Goal: Register for event/course: Sign up to attend an event or enroll in a course

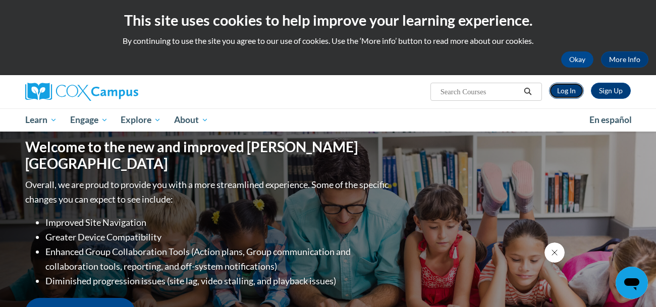
click at [565, 90] on link "Log In" at bounding box center [566, 91] width 35 height 16
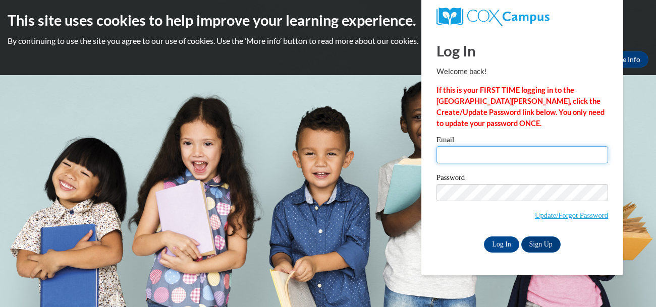
type input "geigerg@ripon.k12.wi.us"
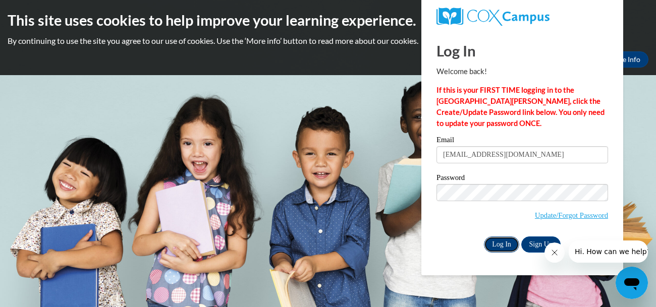
click at [499, 240] on input "Log In" at bounding box center [501, 245] width 35 height 16
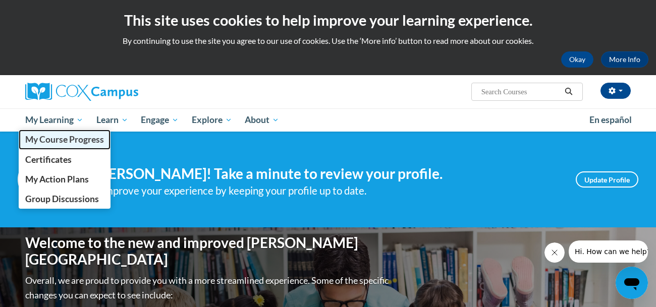
click at [82, 139] on span "My Course Progress" at bounding box center [64, 139] width 79 height 11
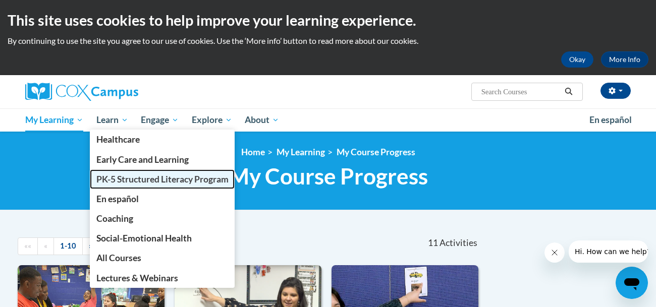
click at [131, 180] on span "PK-5 Structured Literacy Program" at bounding box center [162, 179] width 132 height 11
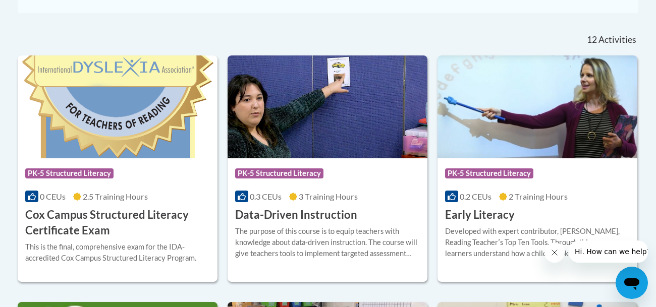
scroll to position [407, 0]
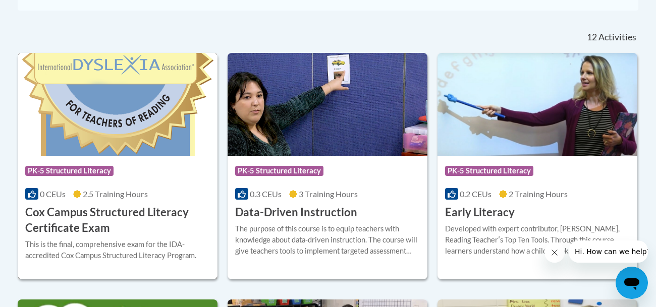
click at [70, 220] on h3 "Cox Campus Structured Literacy Certificate Exam" at bounding box center [117, 220] width 185 height 31
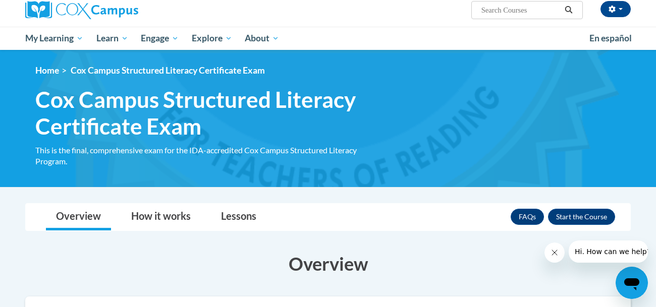
scroll to position [80, 0]
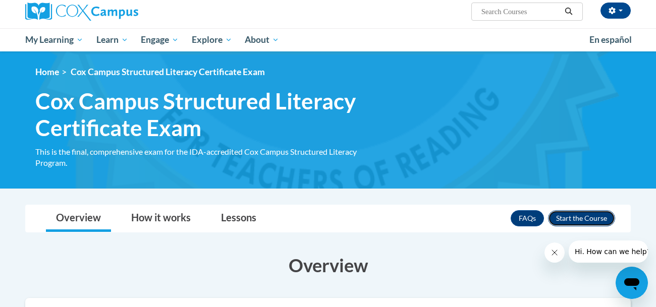
click at [578, 211] on button "Enroll" at bounding box center [581, 218] width 67 height 16
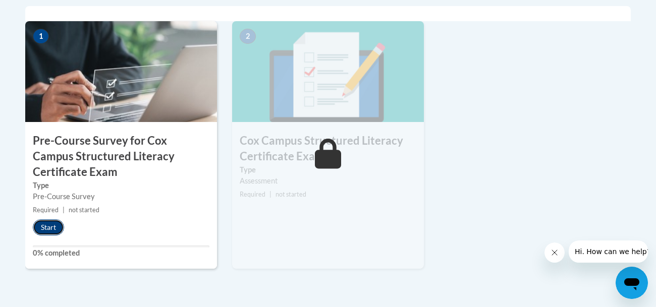
click at [45, 228] on button "Start" at bounding box center [48, 227] width 31 height 16
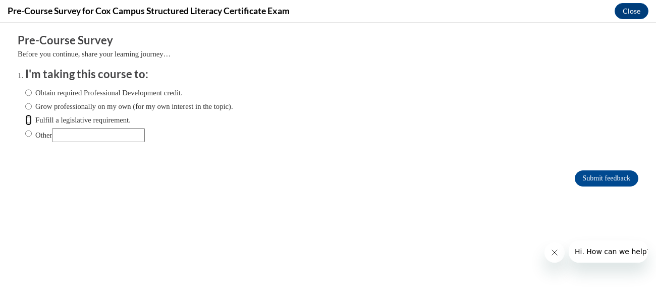
click at [26, 121] on input "Fulfill a legislative requirement." at bounding box center [28, 120] width 7 height 11
radio input "true"
click at [597, 174] on input "Submit feedback" at bounding box center [607, 179] width 64 height 16
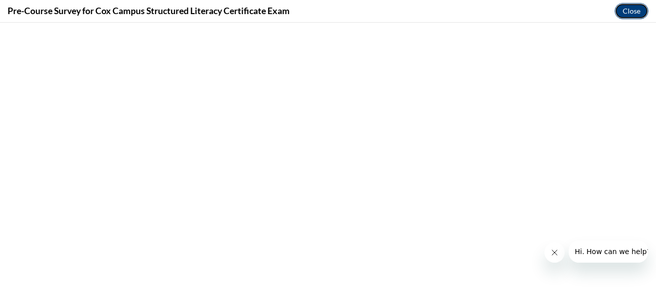
click at [626, 14] on button "Close" at bounding box center [631, 11] width 34 height 16
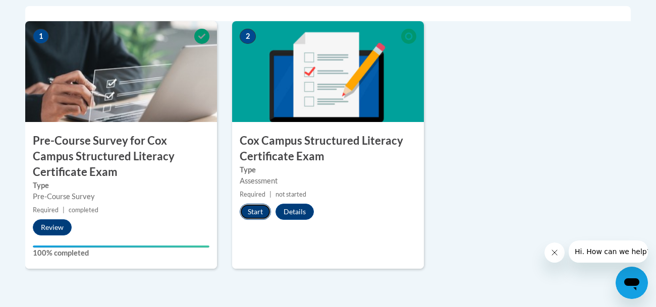
click at [249, 213] on button "Start" at bounding box center [255, 212] width 31 height 16
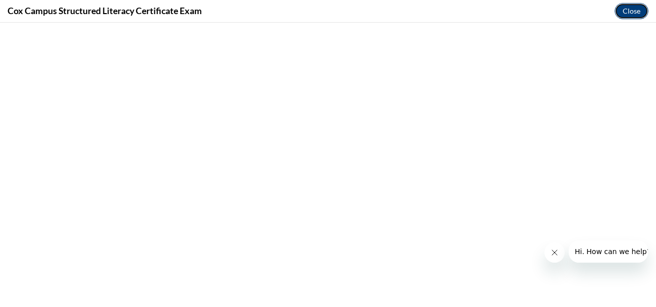
click at [635, 13] on button "Close" at bounding box center [631, 11] width 34 height 16
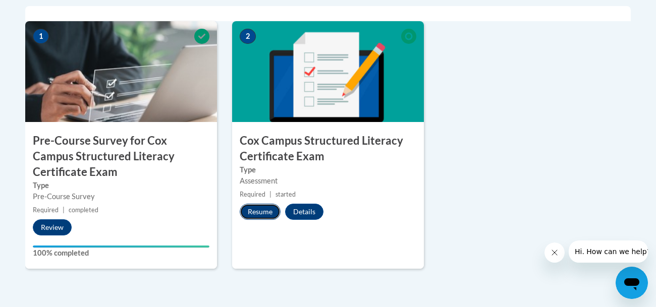
click at [257, 213] on button "Resume" at bounding box center [260, 212] width 41 height 16
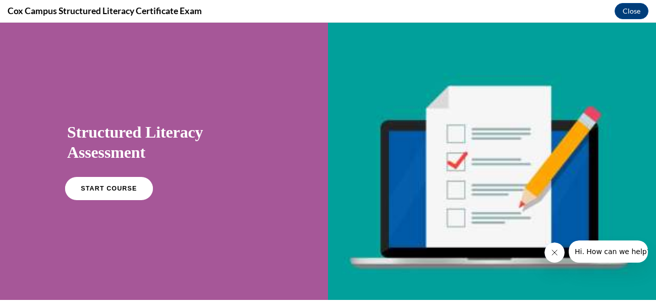
click at [105, 189] on span "START COURSE" at bounding box center [109, 189] width 56 height 8
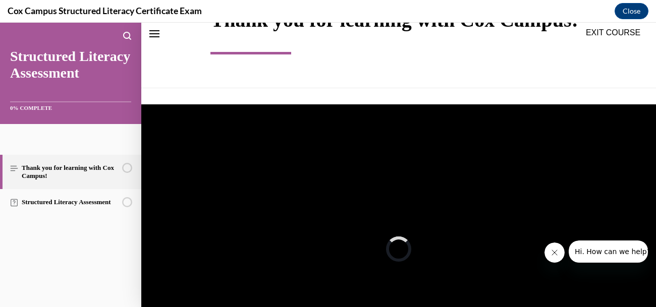
scroll to position [299, 0]
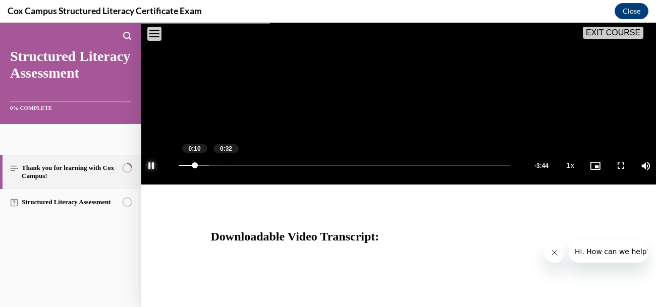
click at [226, 163] on div "Loaded : 8.95% 0:32 0:10" at bounding box center [344, 166] width 341 height 38
click at [152, 165] on span "Video player" at bounding box center [151, 165] width 20 height 0
click at [289, 163] on div "Loaded : 15.59% 1:18 0:35" at bounding box center [344, 166] width 341 height 38
click at [368, 162] on div "Loaded : 54.81% 2:13 1:20" at bounding box center [344, 166] width 341 height 38
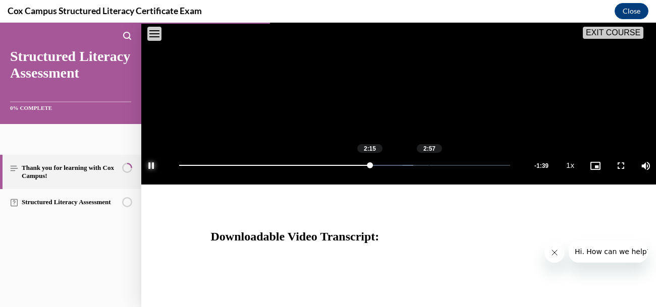
click at [428, 163] on div "Loaded : 70.68% 2:57 2:15" at bounding box center [344, 166] width 341 height 38
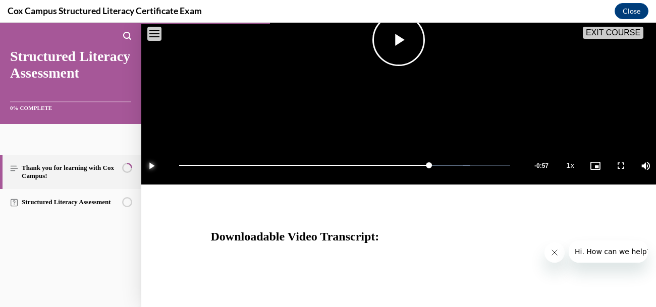
click at [149, 165] on span "Video player" at bounding box center [151, 165] width 20 height 0
click at [464, 163] on div "Loaded : 87.88% 3:22 2:59" at bounding box center [344, 166] width 341 height 38
click at [151, 165] on span "Video player" at bounding box center [151, 165] width 20 height 0
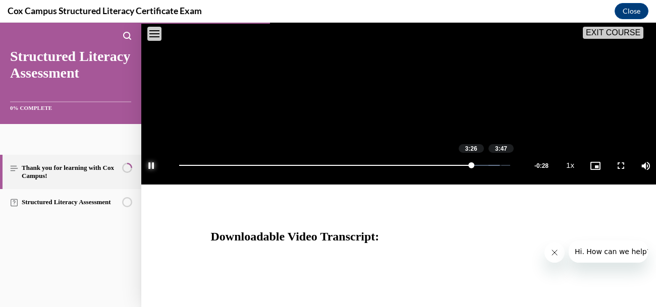
click at [500, 165] on div "3:47" at bounding box center [500, 165] width 1 height 1
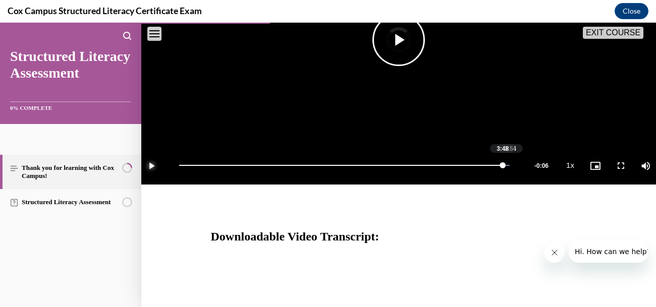
drag, startPoint x: 501, startPoint y: 162, endPoint x: 511, endPoint y: 163, distance: 9.6
click at [511, 163] on div "Loaded : 100.00% 3:54 3:48" at bounding box center [344, 166] width 341 height 38
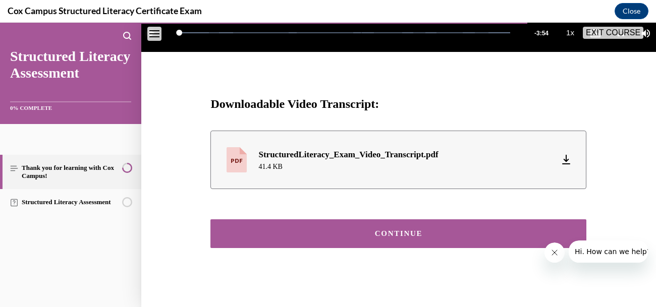
scroll to position [435, 0]
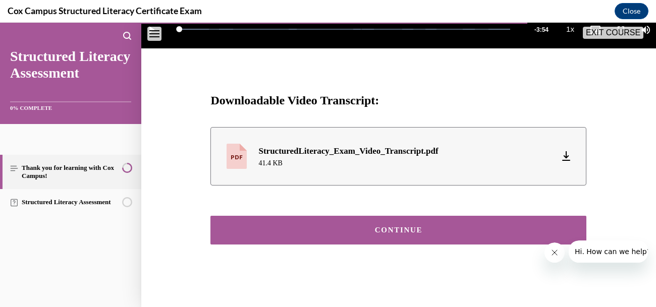
click at [405, 223] on button "CONTINUE" at bounding box center [398, 230] width 376 height 29
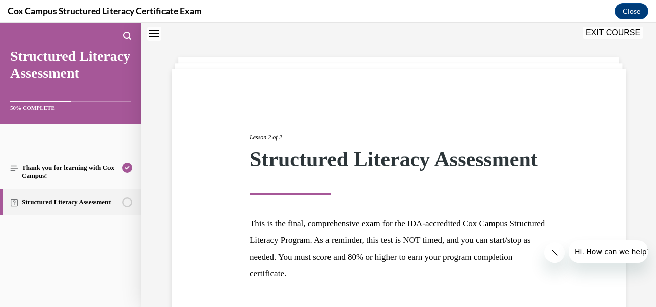
scroll to position [105, 0]
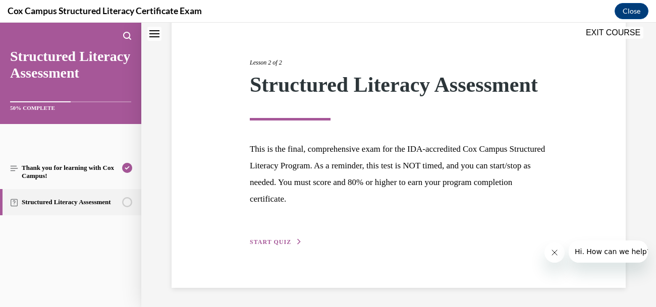
click at [275, 239] on span "START QUIZ" at bounding box center [270, 242] width 41 height 7
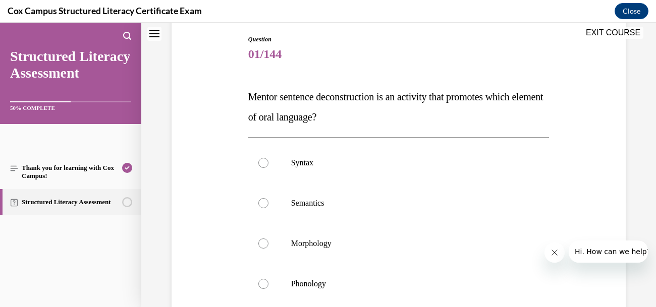
click at [275, 239] on label "Morphology" at bounding box center [398, 243] width 301 height 40
click at [268, 239] on input "Morphology" at bounding box center [263, 244] width 10 height 10
radio input "true"
click at [261, 176] on label "Syntax" at bounding box center [398, 163] width 301 height 40
click at [261, 168] on input "Syntax" at bounding box center [263, 163] width 10 height 10
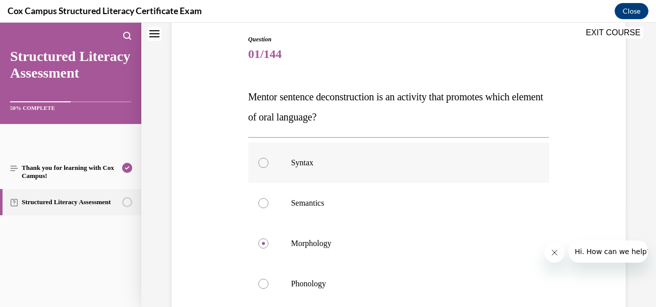
radio input "true"
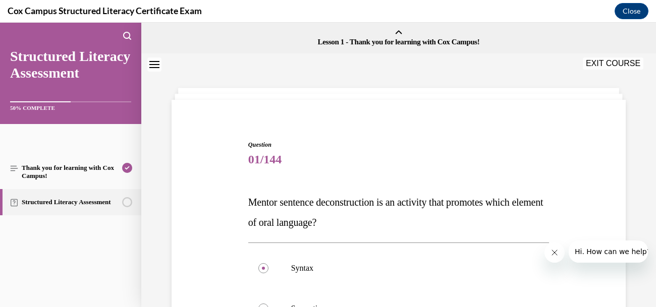
click at [258, 304] on input "Semantics" at bounding box center [263, 309] width 10 height 10
radio input "true"
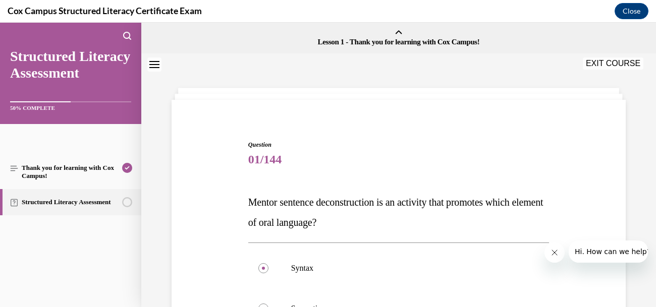
radio input "true"
click at [258, 263] on input "Syntax" at bounding box center [263, 268] width 10 height 10
radio input "true"
radio input "false"
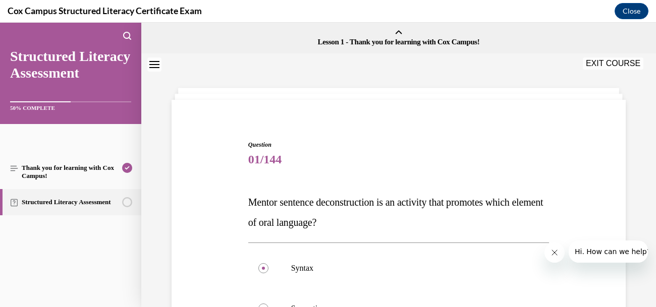
radio input "false"
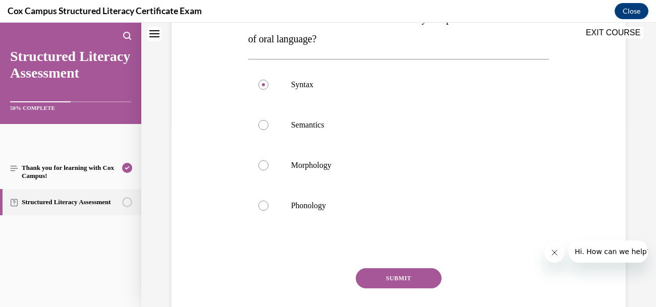
click at [390, 271] on button "SUBMIT" at bounding box center [399, 278] width 86 height 20
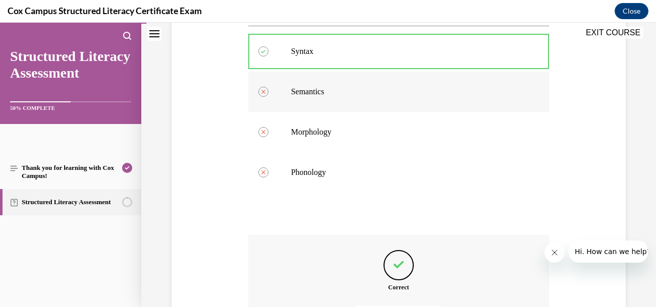
scroll to position [330, 0]
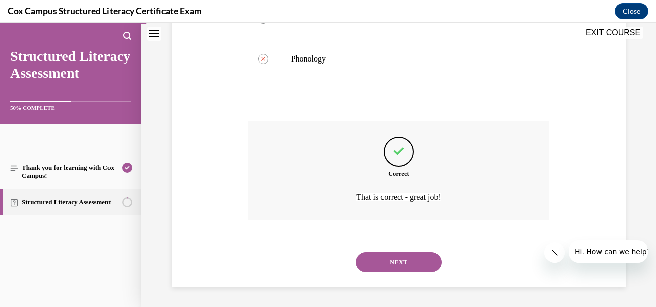
click at [390, 265] on button "NEXT" at bounding box center [399, 262] width 86 height 20
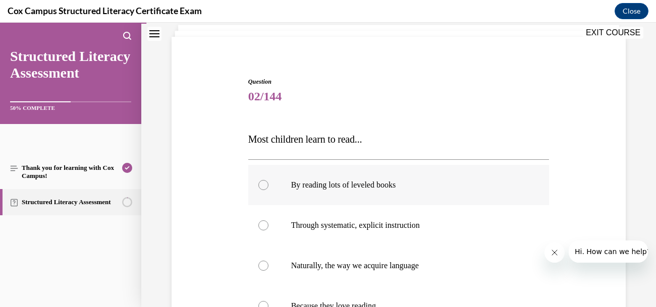
scroll to position [64, 0]
click at [331, 237] on label "Through systematic, explicit instruction" at bounding box center [398, 224] width 301 height 40
click at [268, 230] on input "Through systematic, explicit instruction" at bounding box center [263, 224] width 10 height 10
radio input "true"
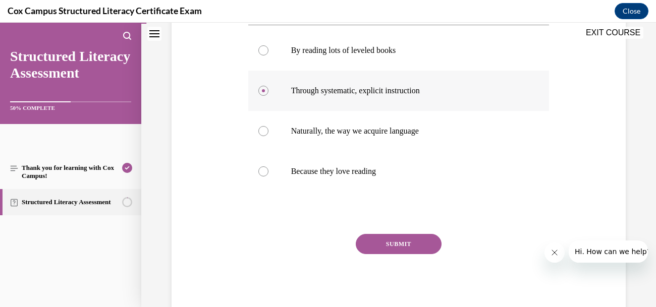
scroll to position [208, 0]
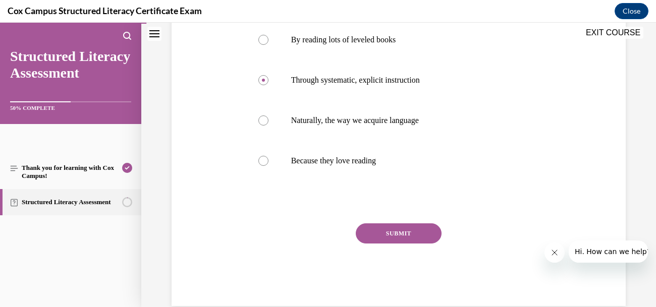
click at [367, 235] on button "SUBMIT" at bounding box center [399, 233] width 86 height 20
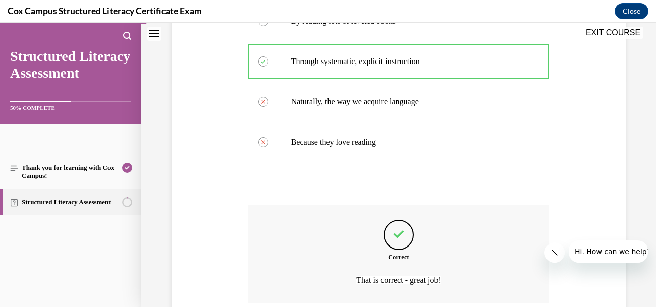
scroll to position [310, 0]
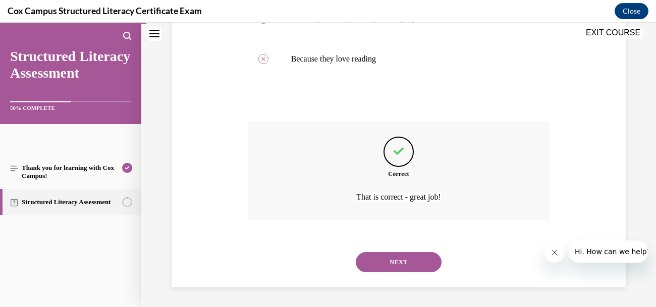
click at [378, 270] on button "NEXT" at bounding box center [399, 262] width 86 height 20
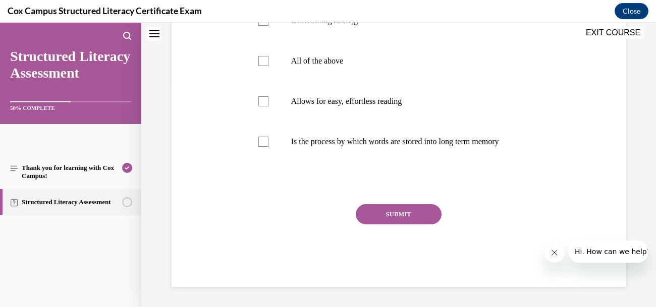
scroll to position [0, 0]
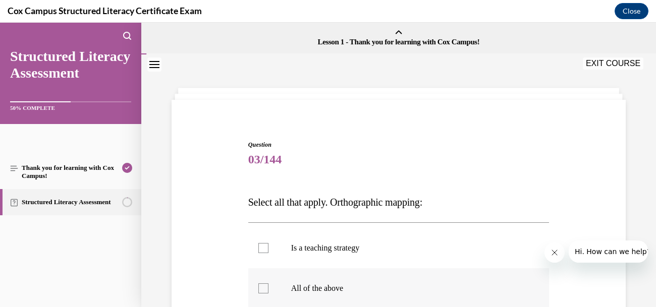
click at [304, 285] on p "All of the above" at bounding box center [407, 289] width 233 height 10
click at [268, 285] on input "All of the above" at bounding box center [263, 289] width 10 height 10
checkbox input "true"
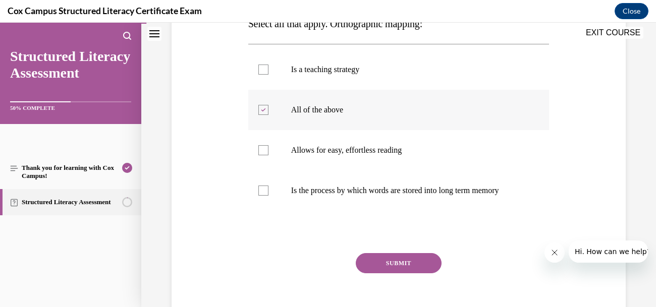
scroll to position [181, 0]
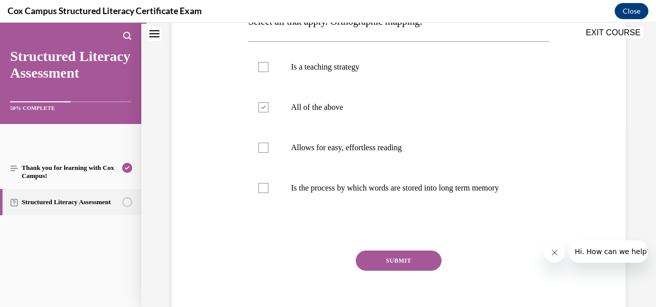
click at [416, 261] on button "SUBMIT" at bounding box center [399, 261] width 86 height 20
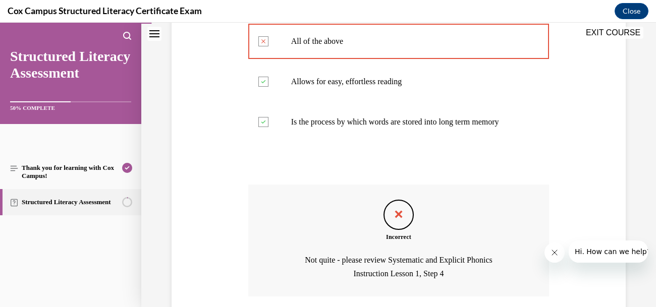
scroll to position [324, 0]
